Goal: Task Accomplishment & Management: Manage account settings

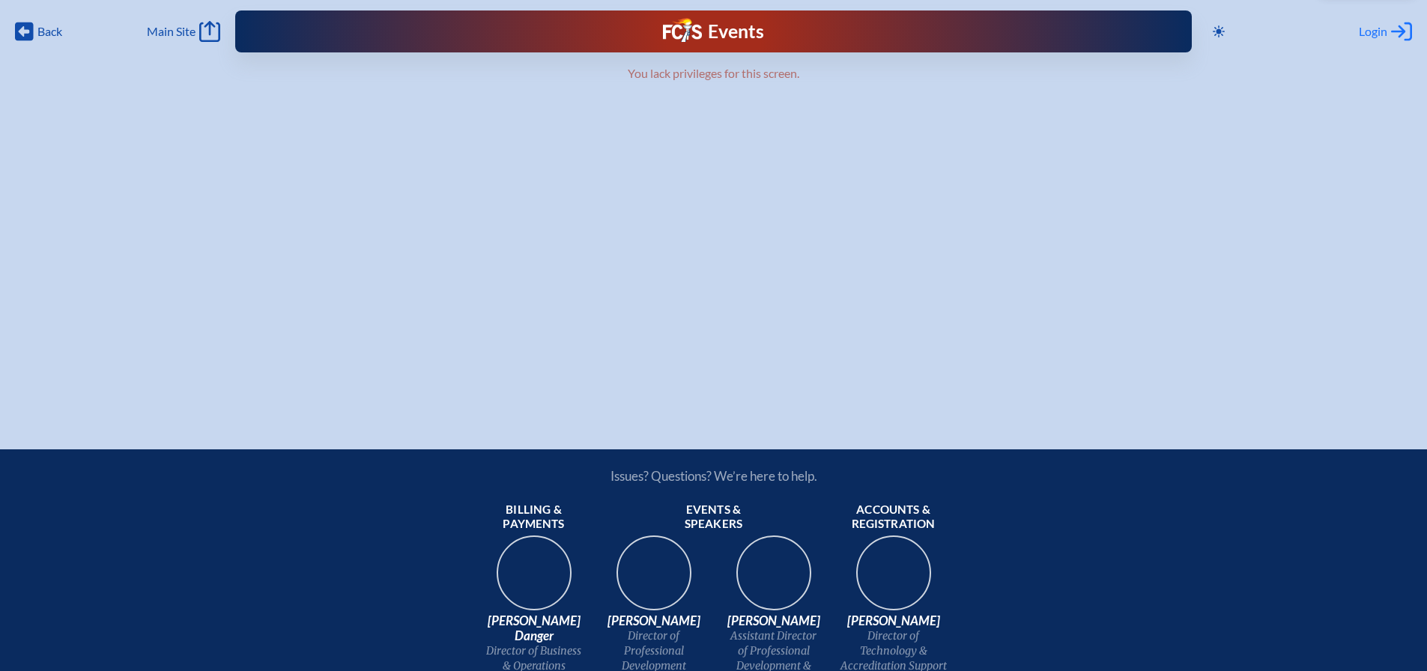
click at [1379, 27] on span "Login" at bounding box center [1373, 31] width 28 height 15
click at [178, 32] on span "Main Site" at bounding box center [171, 31] width 49 height 15
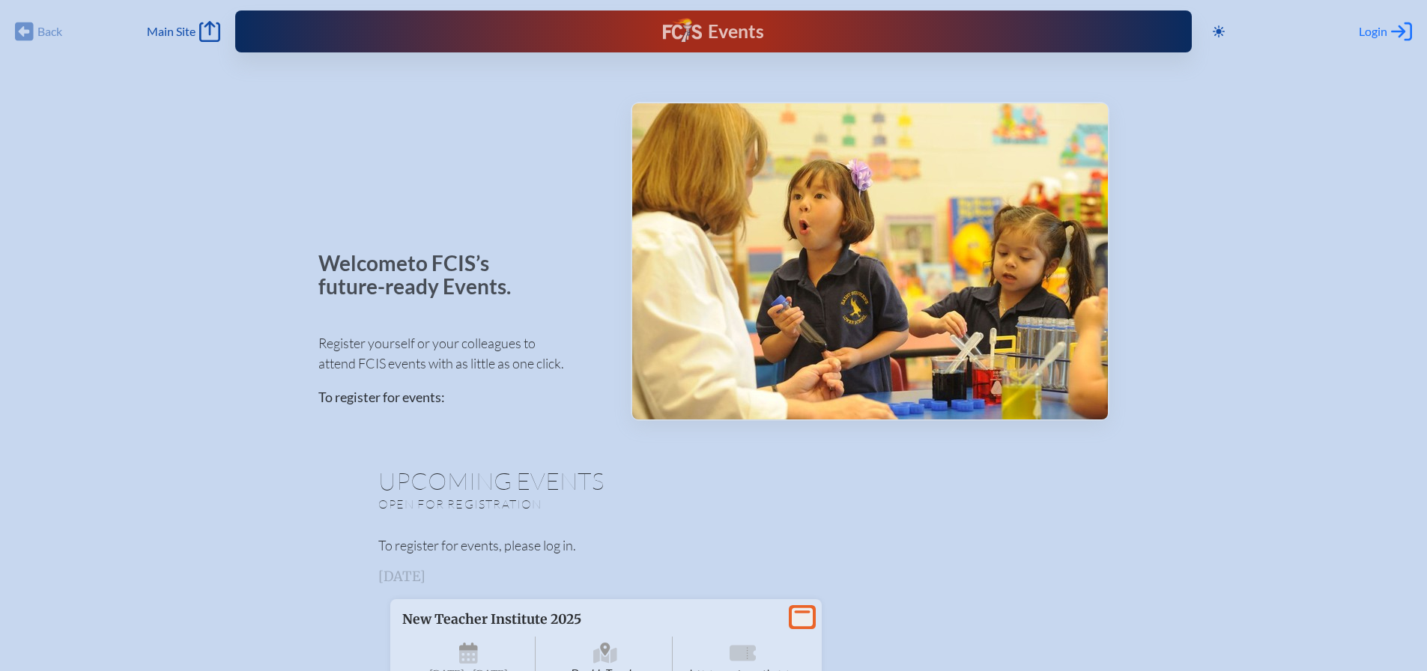
click at [1381, 34] on span "Login" at bounding box center [1373, 31] width 28 height 15
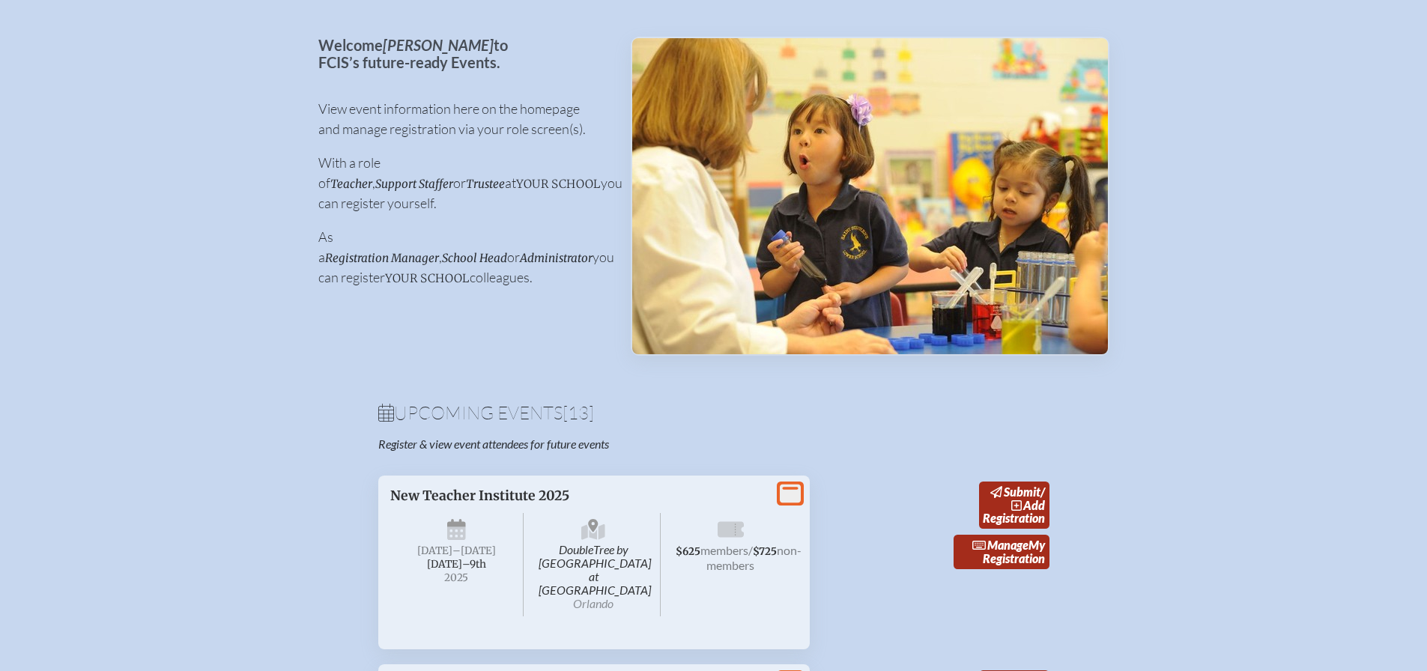
scroll to position [225, 0]
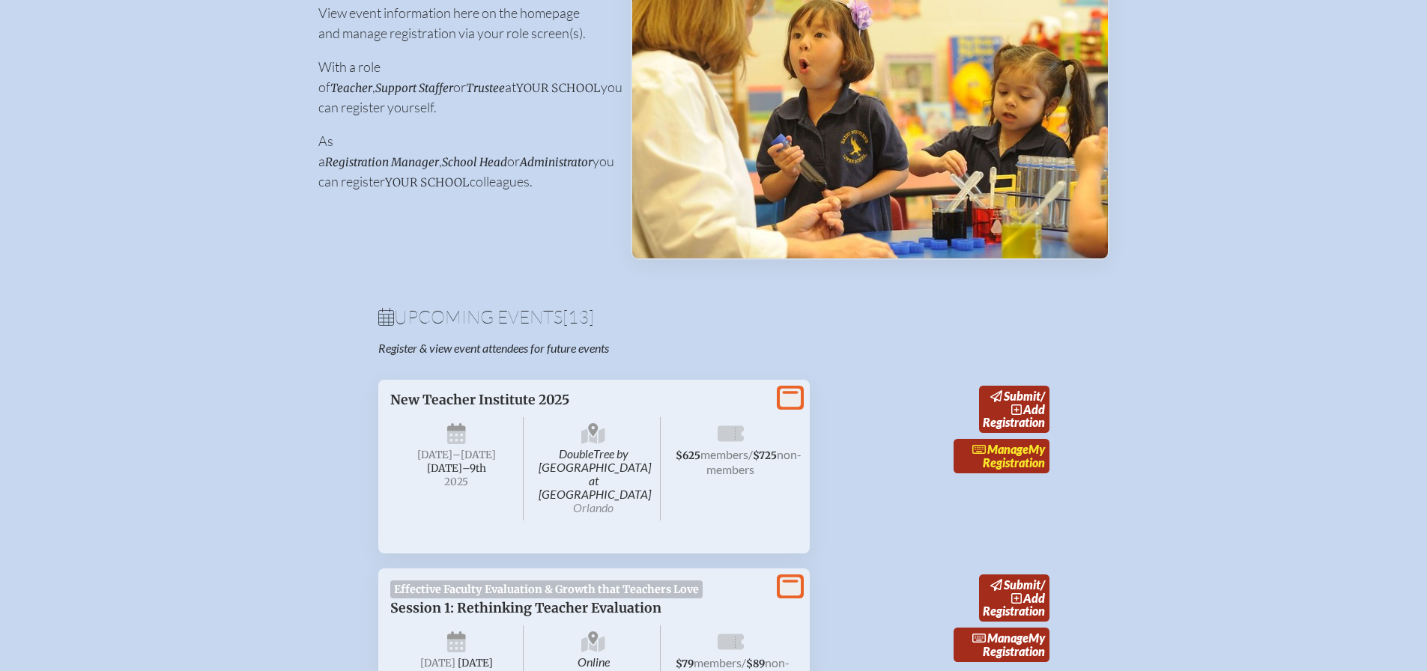
click at [1008, 458] on link "Manage My Registration" at bounding box center [1002, 456] width 96 height 34
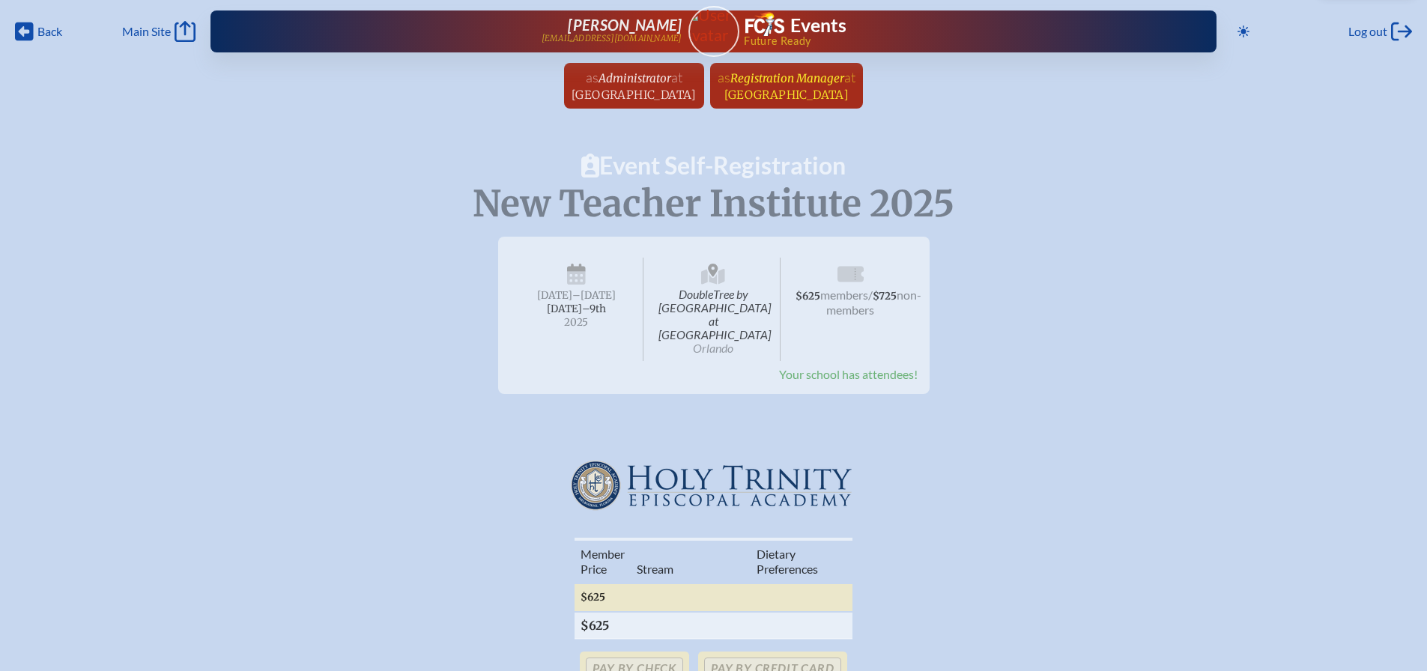
click at [850, 96] on span "Holy Trinity Episcopal Academy" at bounding box center [786, 95] width 125 height 14
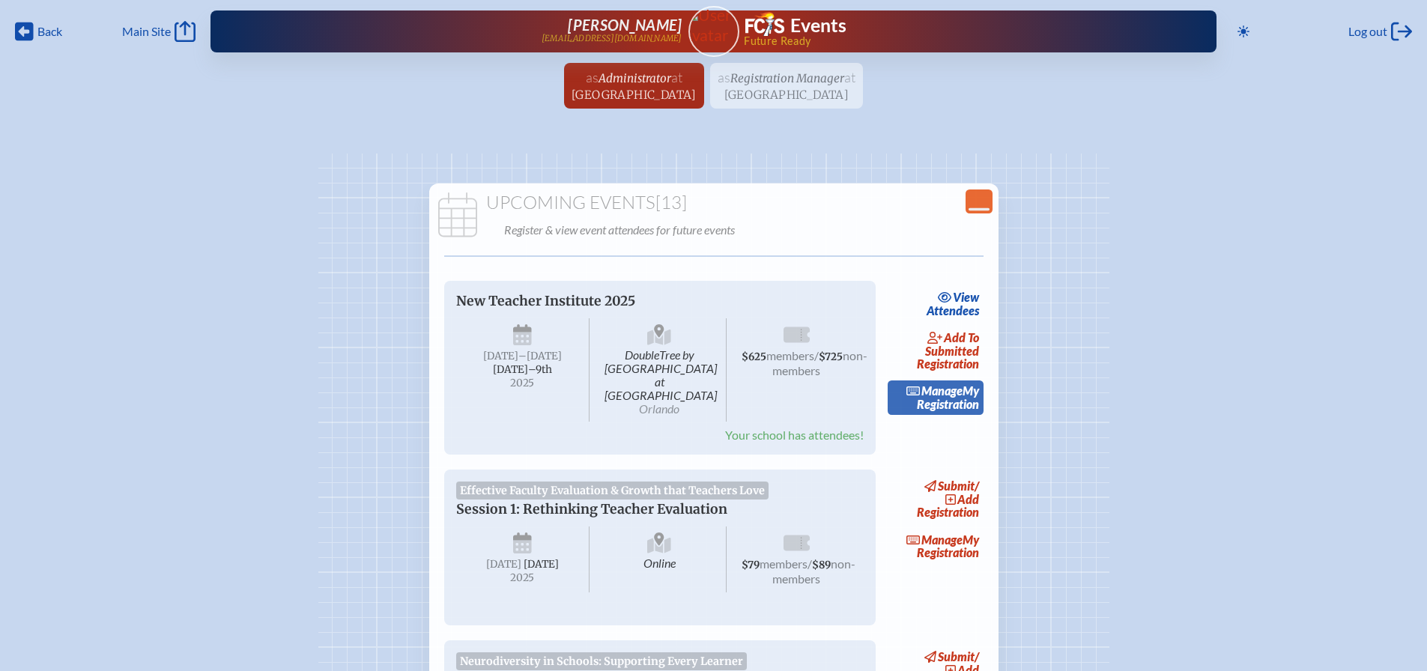
click at [928, 396] on span "Manage" at bounding box center [935, 391] width 56 height 14
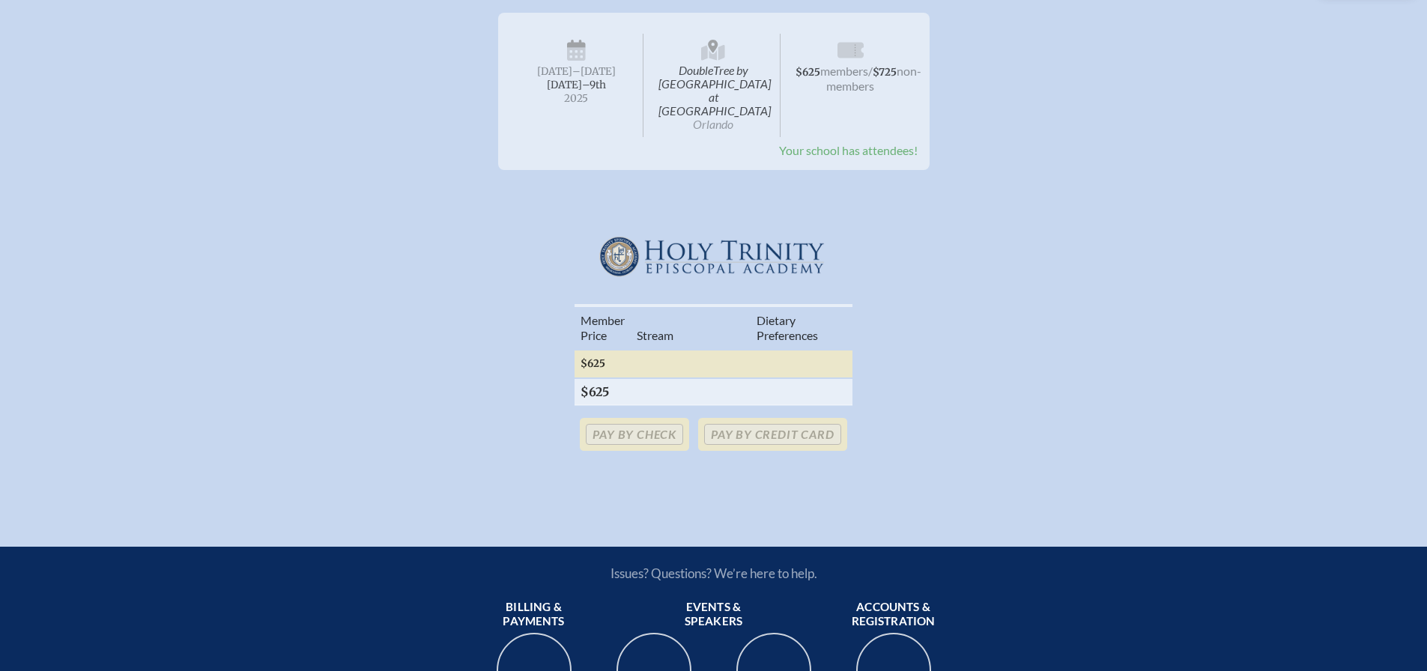
scroll to position [225, 0]
click at [650, 378] on th at bounding box center [691, 391] width 120 height 27
drag, startPoint x: 803, startPoint y: 140, endPoint x: 808, endPoint y: 130, distance: 11.1
click at [803, 142] on span "Your school has attendees!" at bounding box center [848, 149] width 139 height 14
click at [850, 75] on span "members" at bounding box center [844, 70] width 48 height 14
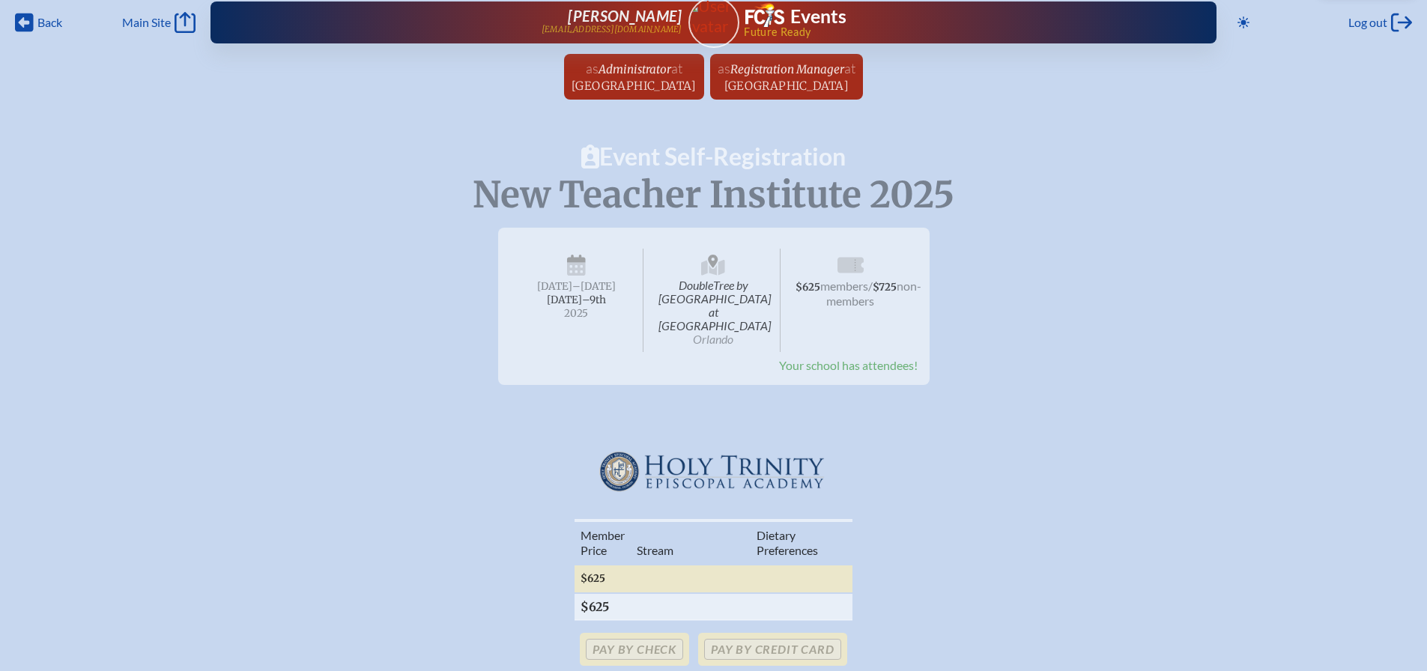
scroll to position [0, 0]
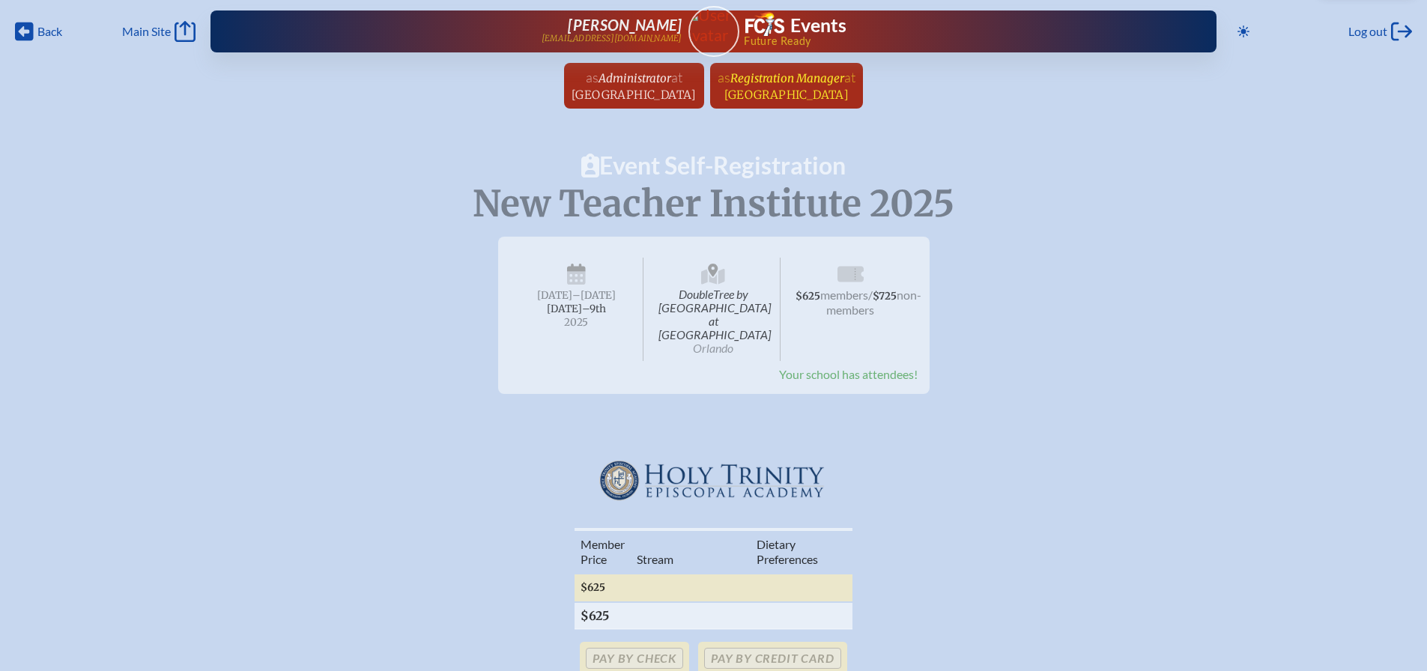
click at [849, 88] on span "Holy Trinity Episcopal Academy" at bounding box center [786, 95] width 125 height 14
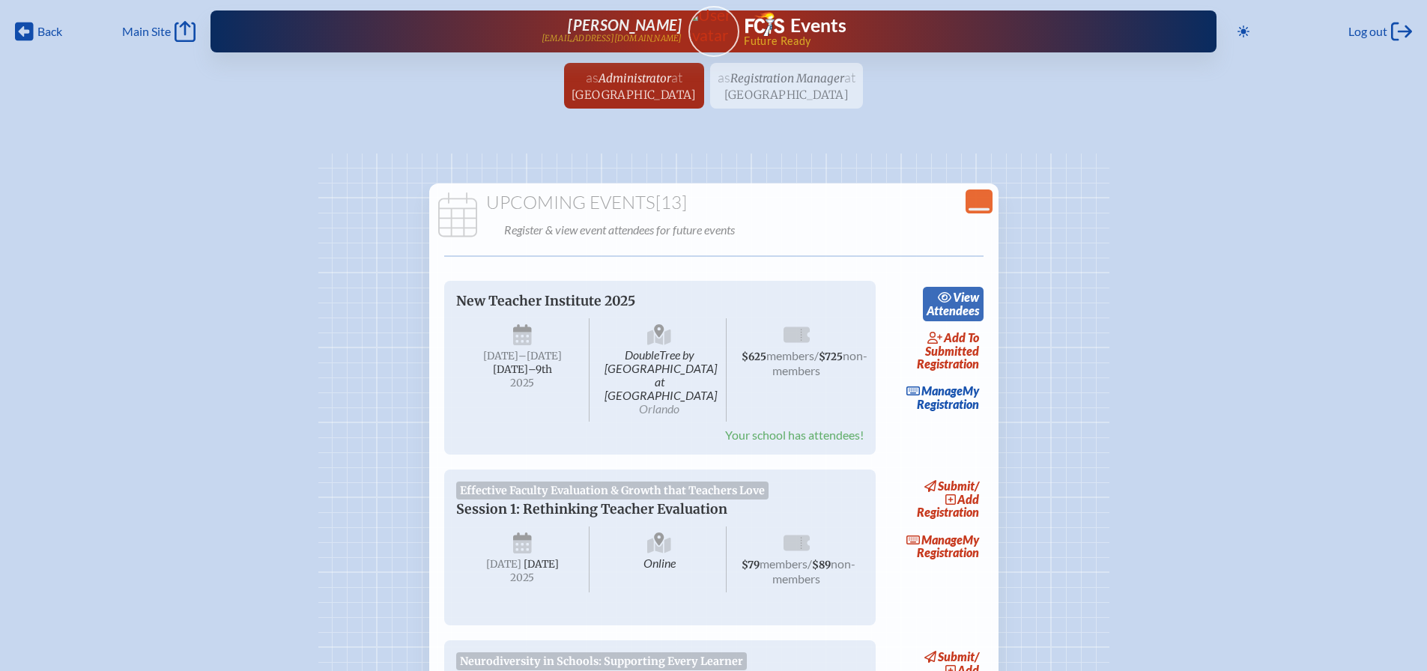
click at [969, 312] on link "view Attendees" at bounding box center [953, 304] width 61 height 34
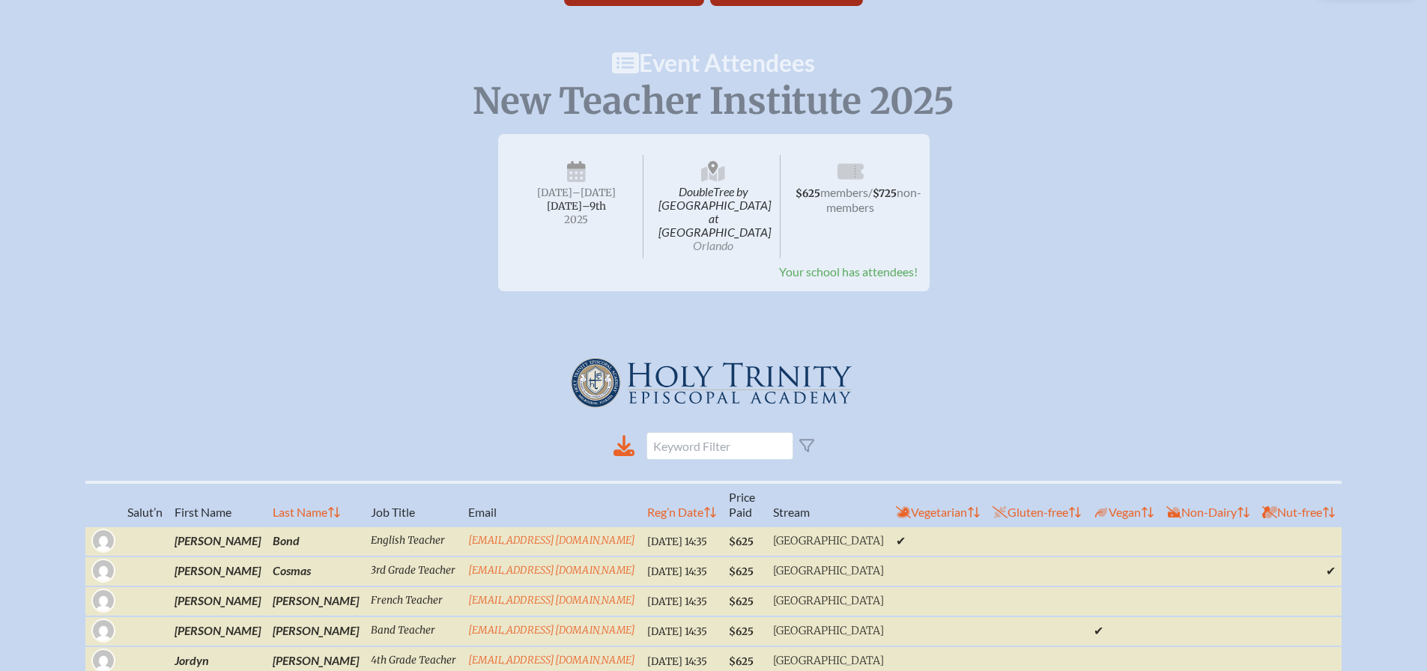
scroll to position [150, 0]
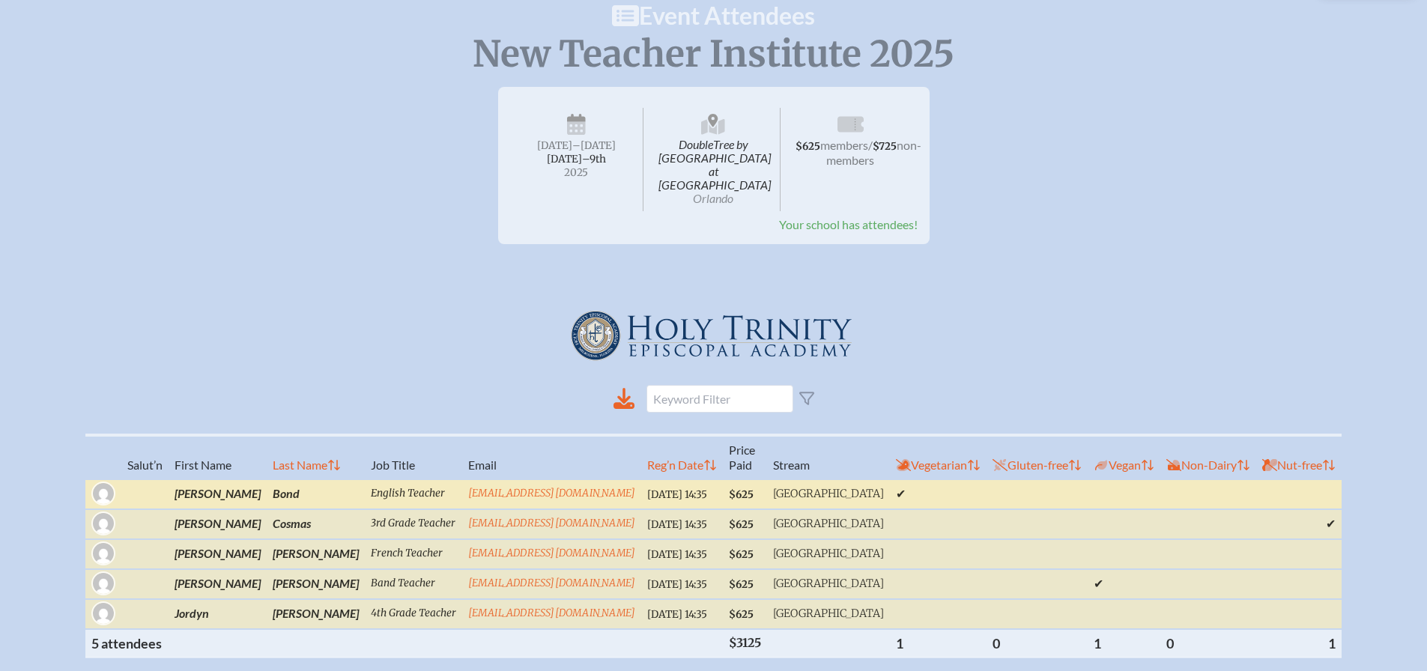
click at [890, 480] on td "✔" at bounding box center [938, 494] width 97 height 30
click at [124, 484] on img at bounding box center [103, 494] width 42 height 42
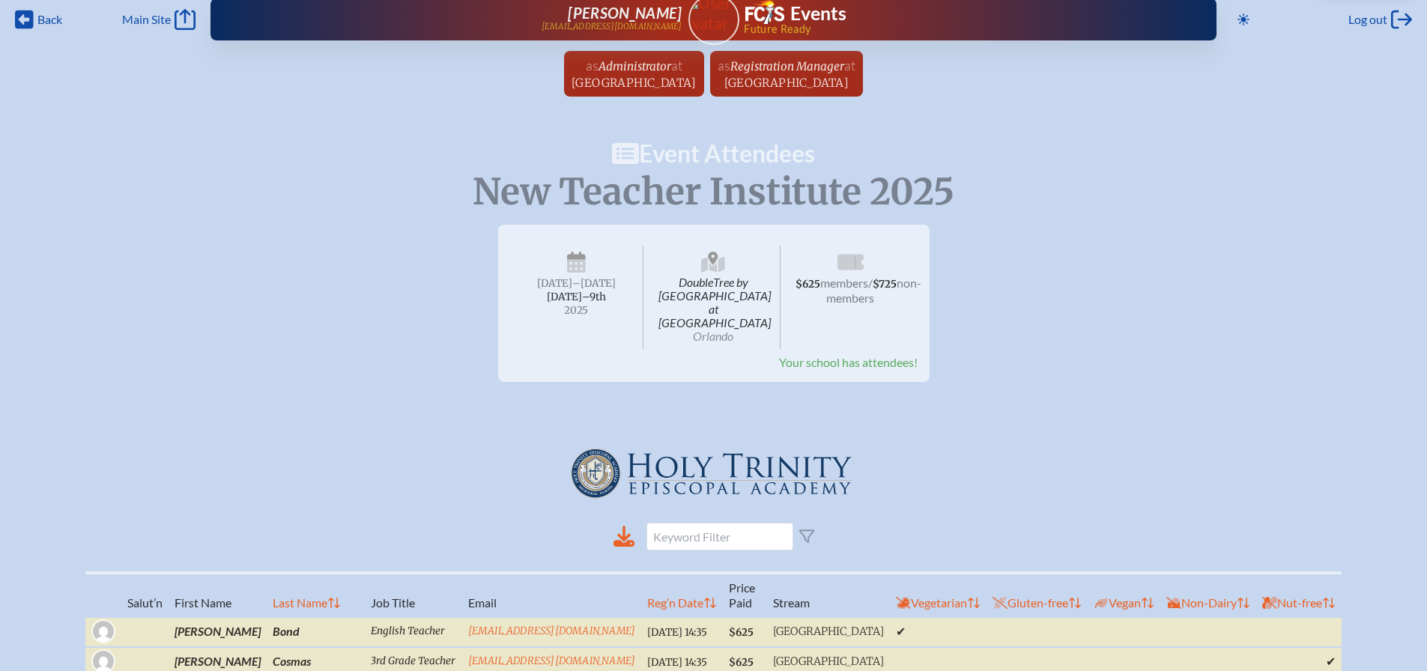
scroll to position [0, 0]
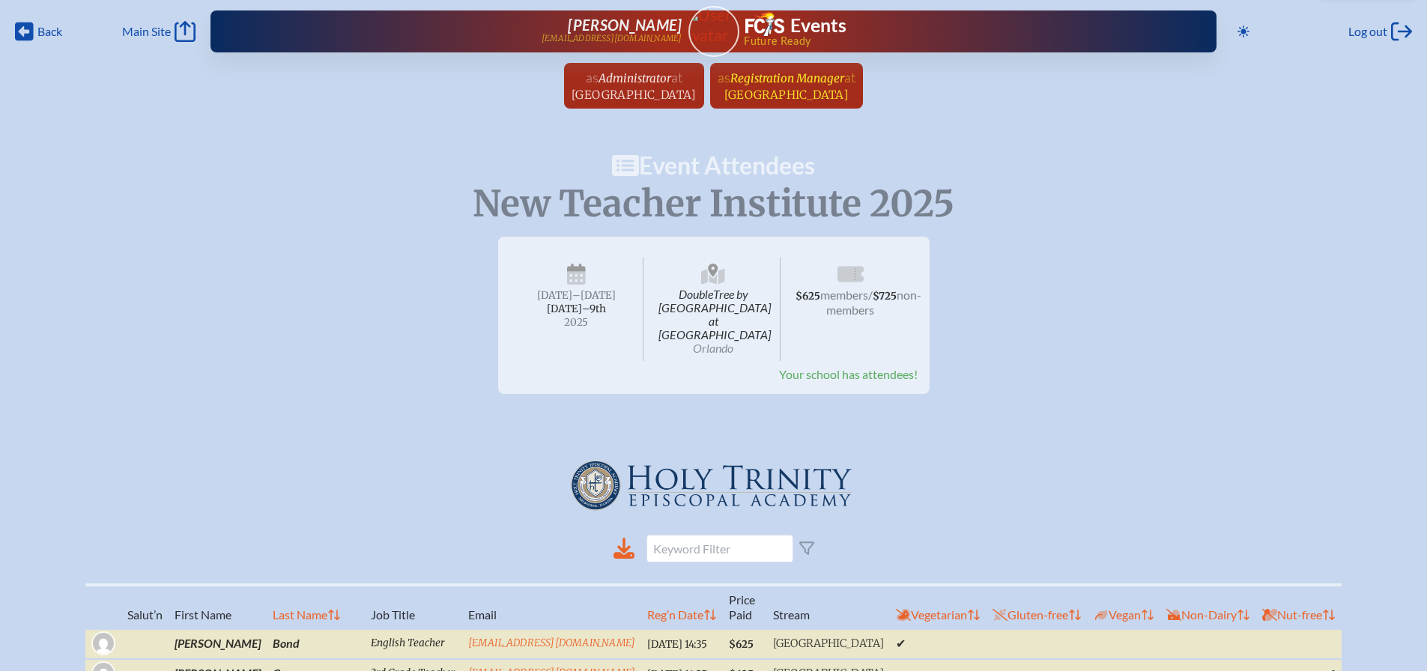
click at [796, 80] on span "Registration Manager" at bounding box center [787, 78] width 114 height 14
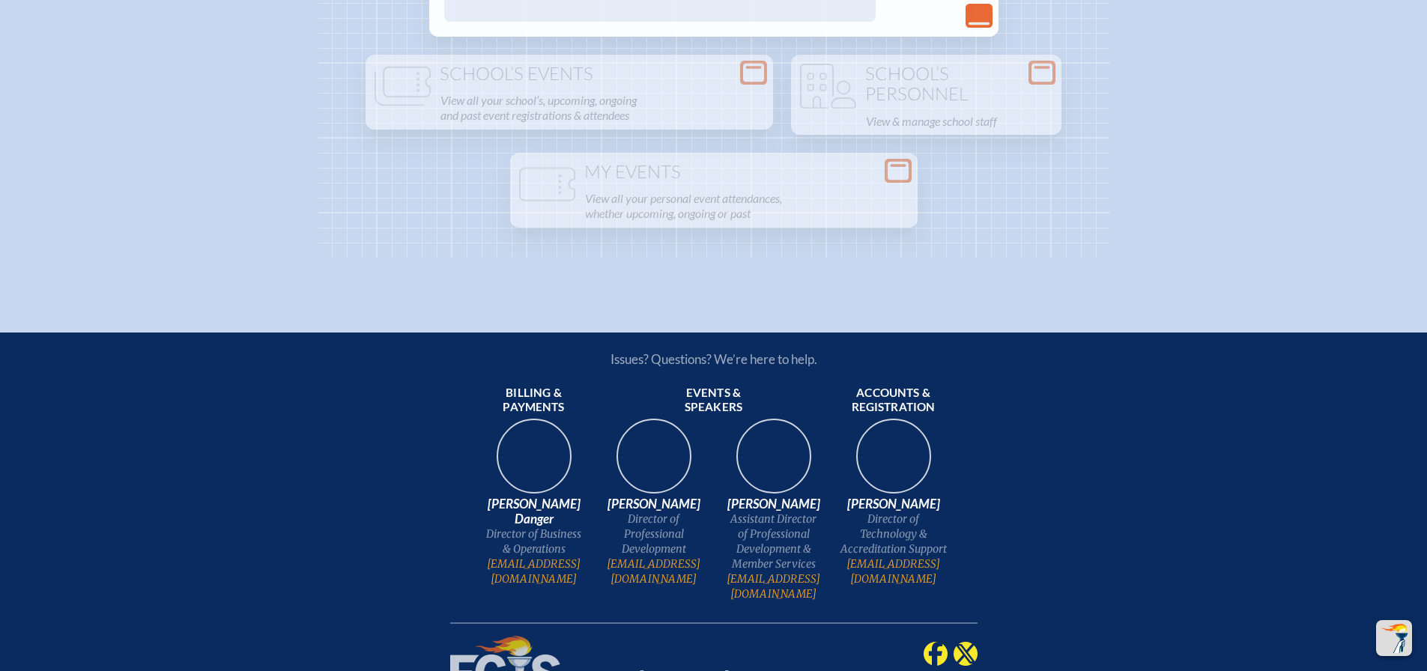
scroll to position [2622, 0]
